Goal: Task Accomplishment & Management: Complete application form

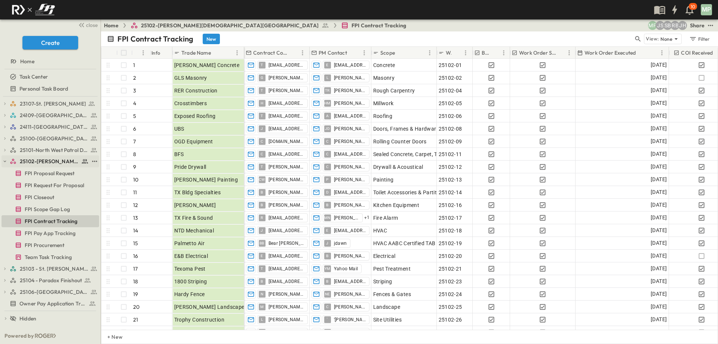
click at [6, 160] on icon "button" at bounding box center [4, 160] width 5 height 5
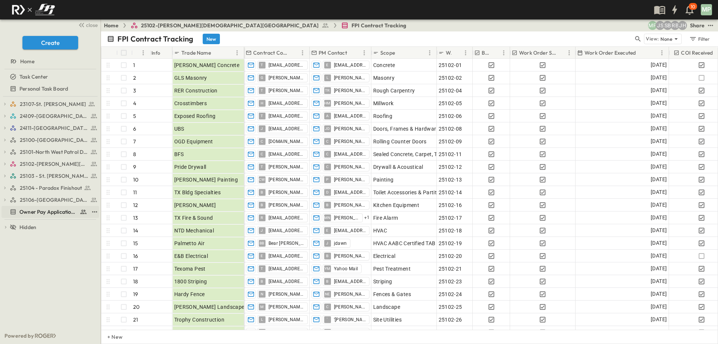
click at [38, 212] on span "Owner Pay Application Tracking" at bounding box center [47, 211] width 57 height 7
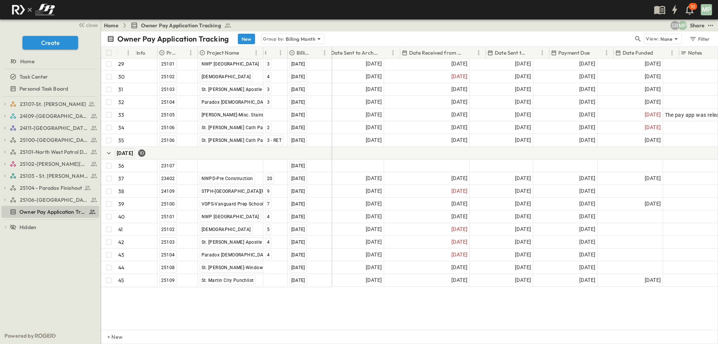
scroll to position [408, 106]
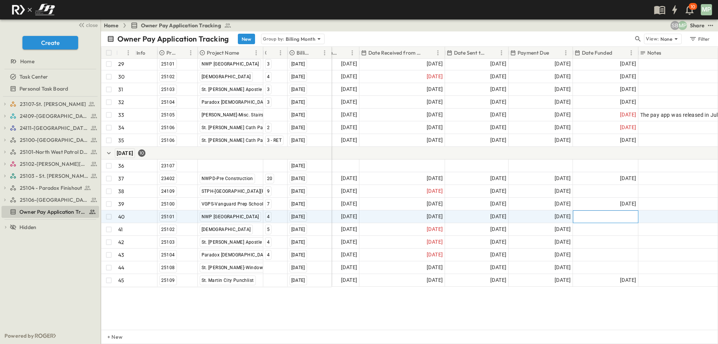
click at [603, 214] on div at bounding box center [605, 216] width 65 height 12
click at [627, 289] on button "17" at bounding box center [628, 289] width 13 height 13
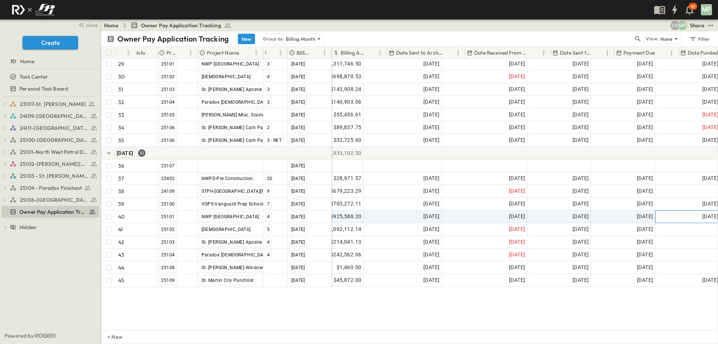
scroll to position [408, 0]
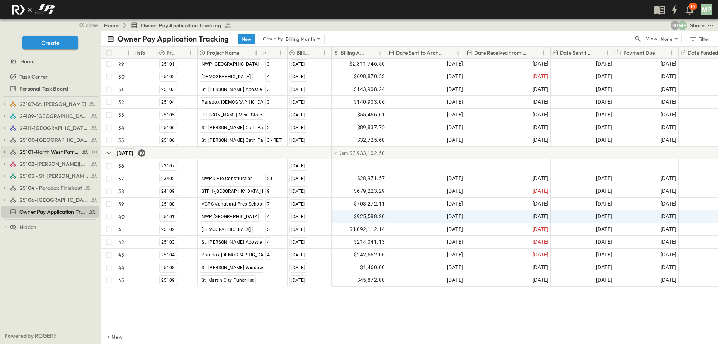
click at [6, 150] on icon "button" at bounding box center [4, 151] width 5 height 5
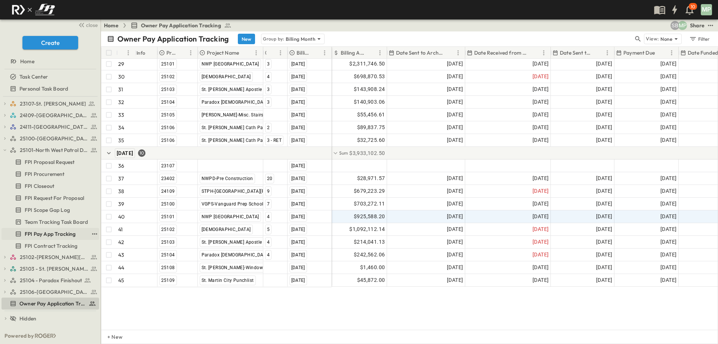
click at [60, 236] on span "FPI Pay App Tracking" at bounding box center [50, 233] width 51 height 7
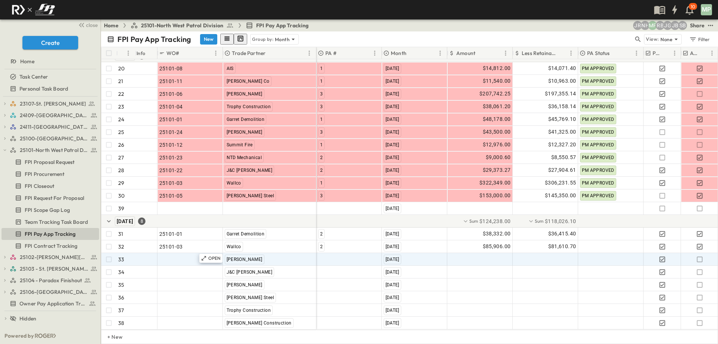
scroll to position [321, 0]
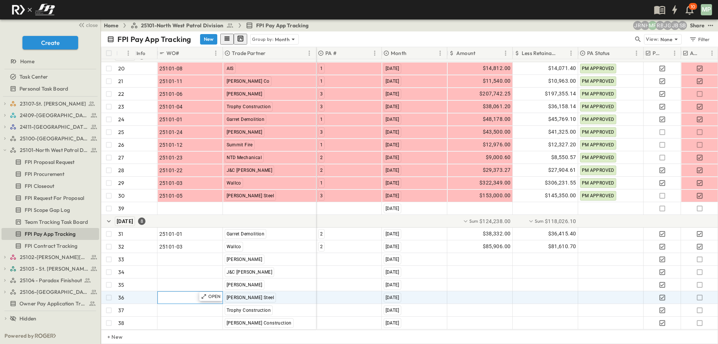
click at [191, 292] on div ""24101-01"" at bounding box center [190, 297] width 62 height 10
type input "********"
click at [333, 292] on div at bounding box center [349, 297] width 65 height 12
click at [320, 323] on span "4" at bounding box center [321, 326] width 3 height 6
click at [493, 291] on div at bounding box center [479, 297] width 65 height 12
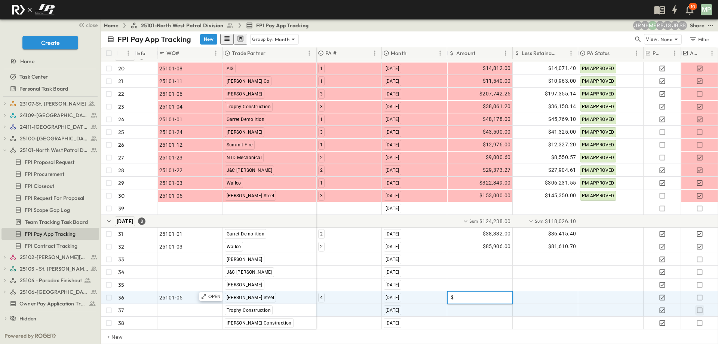
type input "*"
type input "********"
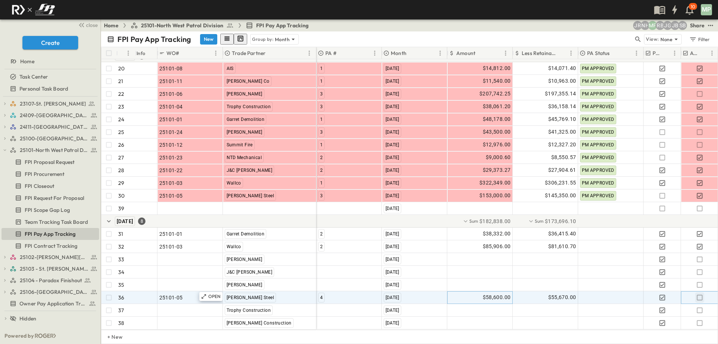
click at [696, 294] on icon "button" at bounding box center [699, 297] width 6 height 6
click at [6, 150] on icon "button" at bounding box center [4, 149] width 5 height 5
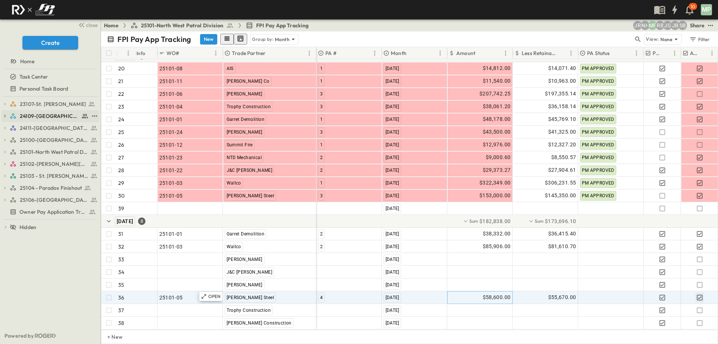
click at [7, 116] on icon "button" at bounding box center [4, 115] width 5 height 5
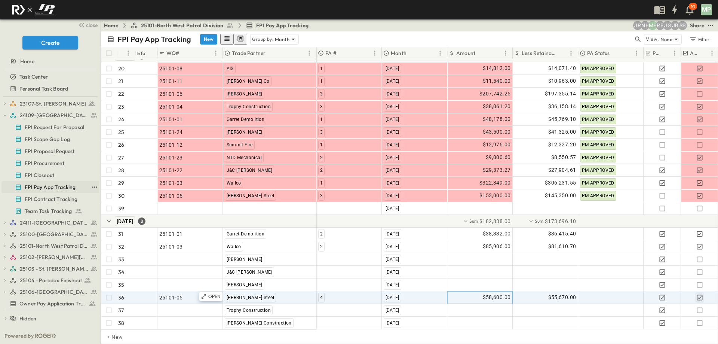
click at [49, 188] on span "FPI Pay App Tracking" at bounding box center [50, 186] width 51 height 7
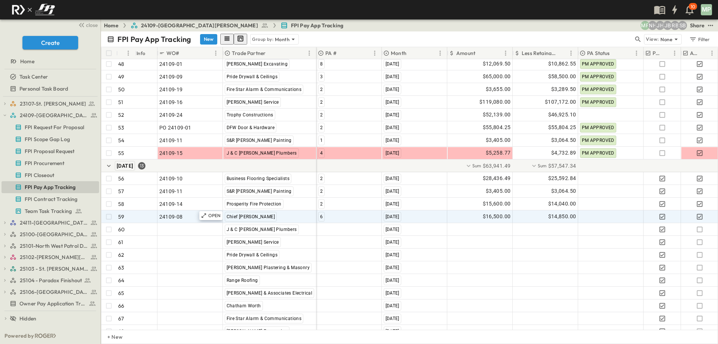
scroll to position [740, 0]
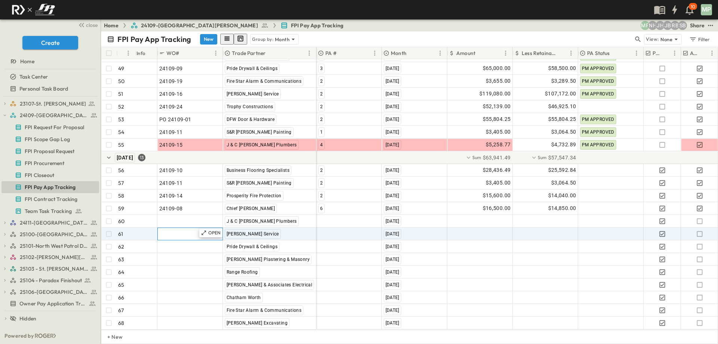
click at [175, 230] on span ""24101-01"" at bounding box center [172, 233] width 27 height 7
type input "********"
click at [327, 228] on div at bounding box center [349, 234] width 65 height 12
click at [321, 259] on span "3" at bounding box center [321, 262] width 2 height 6
click at [495, 229] on div at bounding box center [479, 234] width 65 height 12
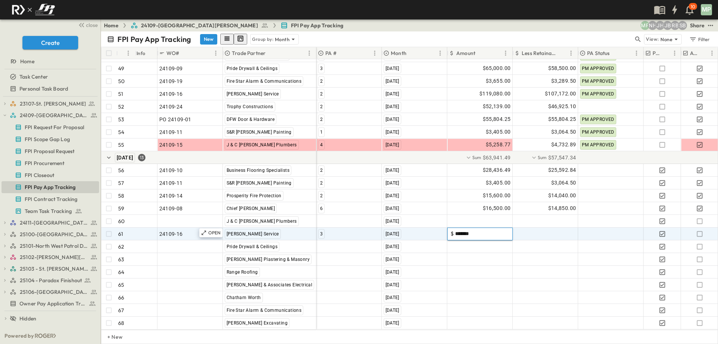
type input "********"
click at [700, 230] on icon "button" at bounding box center [699, 233] width 7 height 7
click at [6, 118] on button "button" at bounding box center [4, 115] width 7 height 7
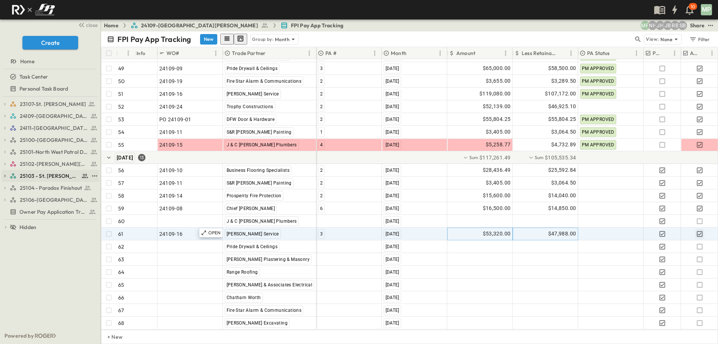
click at [6, 175] on icon "button" at bounding box center [4, 175] width 5 height 5
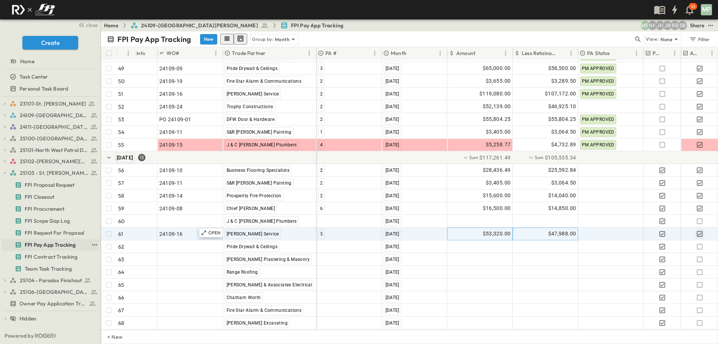
click at [51, 246] on span "FPI Pay App Tracking" at bounding box center [50, 244] width 51 height 7
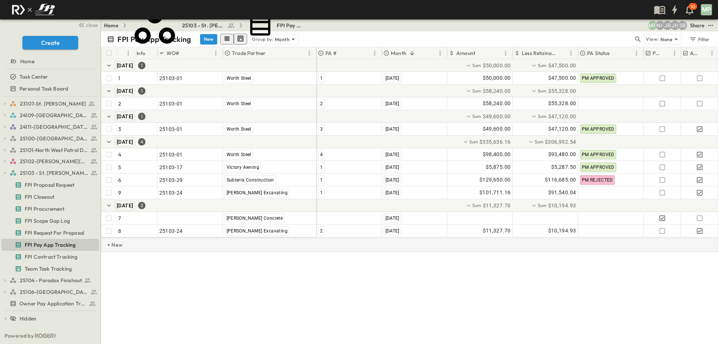
click at [112, 248] on p "+ New" at bounding box center [109, 244] width 4 height 7
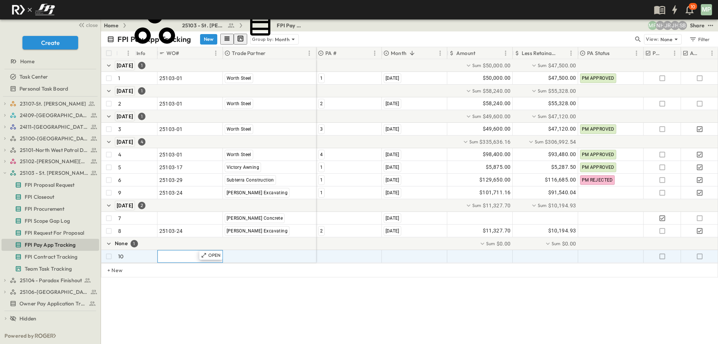
click at [174, 260] on div ""24101-01"" at bounding box center [190, 256] width 62 height 10
click at [44, 257] on span "FPI Contract Tracking" at bounding box center [51, 256] width 53 height 7
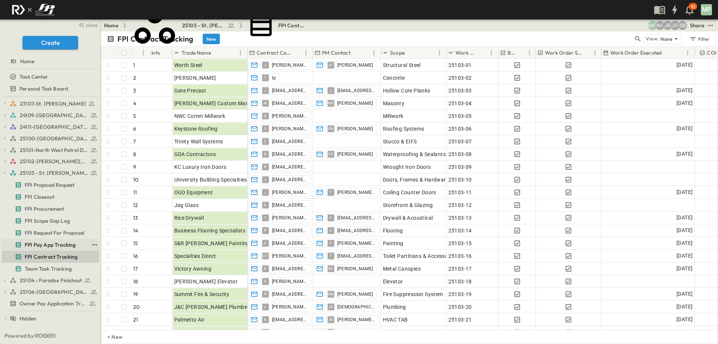
click at [48, 244] on span "FPI Pay App Tracking" at bounding box center [50, 244] width 51 height 7
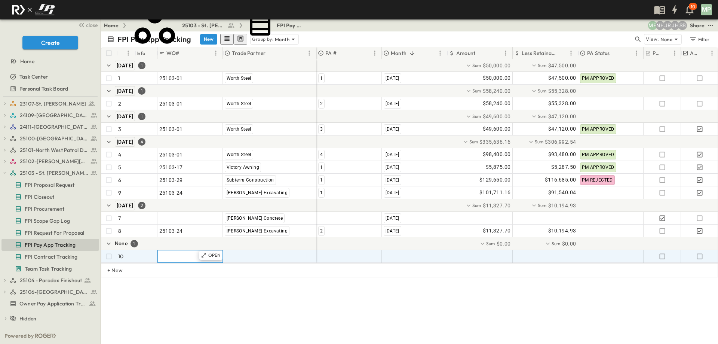
click at [169, 257] on span ""24101-01"" at bounding box center [172, 255] width 27 height 7
type input "********"
click at [255, 258] on span ""[PERSON_NAME] Excavating"" at bounding box center [262, 255] width 74 height 7
type input "**********"
click at [267, 292] on span "GDA Contractors" at bounding box center [260, 295] width 35 height 6
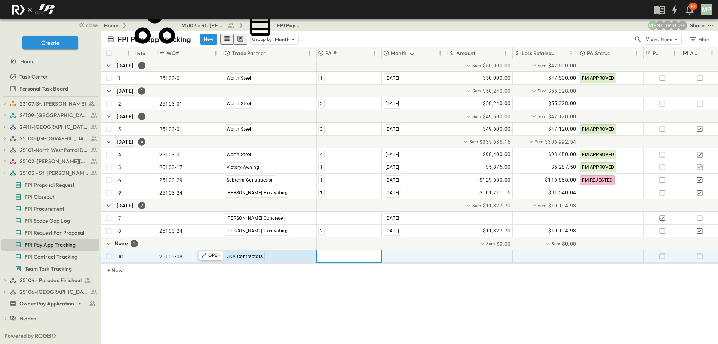
click at [330, 257] on div at bounding box center [349, 256] width 65 height 12
click at [321, 287] on span "1" at bounding box center [320, 290] width 1 height 6
click at [394, 256] on span ""[DATE]"" at bounding box center [393, 255] width 19 height 7
click at [395, 287] on span "[DATE]" at bounding box center [392, 290] width 15 height 6
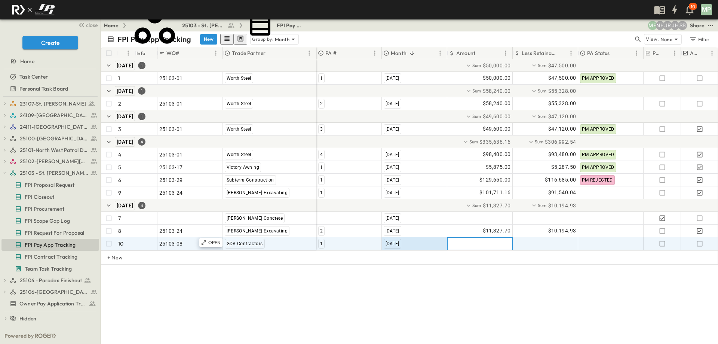
click at [493, 247] on div at bounding box center [479, 243] width 65 height 12
type input "*******"
click at [564, 246] on div at bounding box center [545, 243] width 65 height 12
type input "*******"
click at [700, 244] on icon "button" at bounding box center [699, 243] width 7 height 7
